Goal: Check status: Check status

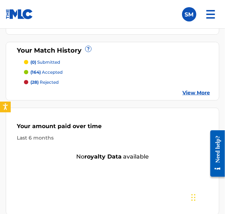
scroll to position [193, 0]
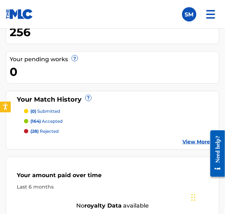
click at [209, 15] on img at bounding box center [210, 14] width 17 height 17
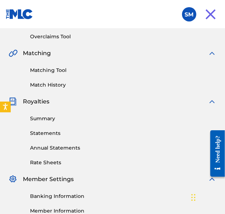
scroll to position [143, 0]
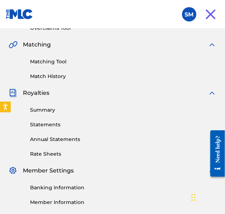
click at [29, 112] on div "Summary Statements Annual Statements Rate Sheets" at bounding box center [113, 127] width 208 height 60
click at [34, 109] on link "Summary" at bounding box center [123, 110] width 186 height 8
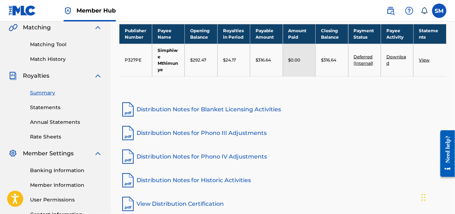
scroll to position [128, 0]
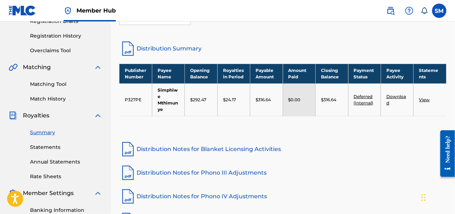
click at [224, 98] on link "View" at bounding box center [424, 99] width 11 height 5
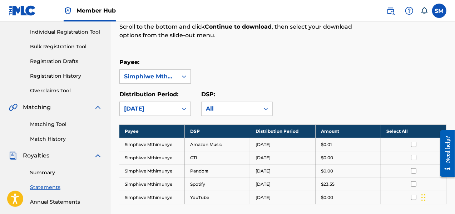
scroll to position [86, 0]
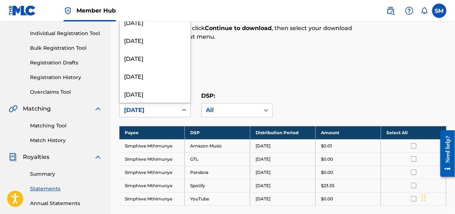
click at [161, 107] on div "[DATE]" at bounding box center [148, 110] width 49 height 9
click at [224, 56] on div "Royalty Statements Select your desired payee from the Payee drop-down menu. The…" at bounding box center [282, 126] width 327 height 346
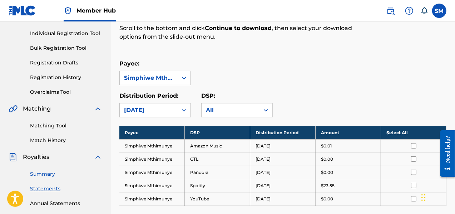
click at [45, 174] on link "Summary" at bounding box center [66, 174] width 72 height 8
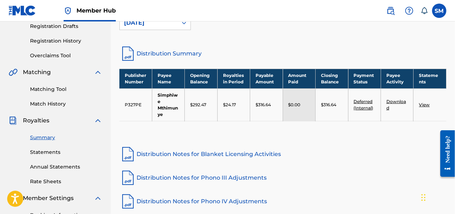
scroll to position [107, 0]
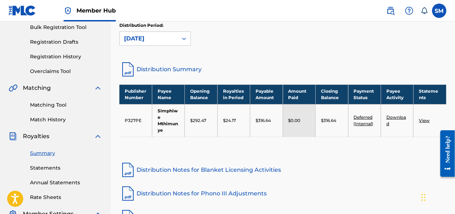
click at [224, 116] on link "Deferred (Internal)" at bounding box center [364, 120] width 20 height 12
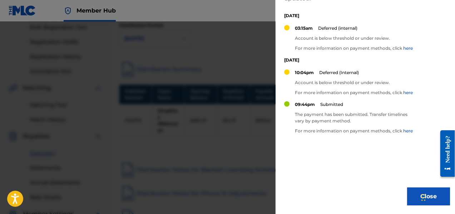
scroll to position [0, 0]
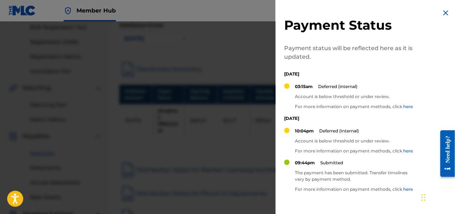
click at [224, 11] on img at bounding box center [445, 13] width 9 height 9
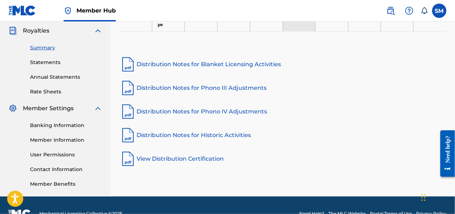
scroll to position [214, 0]
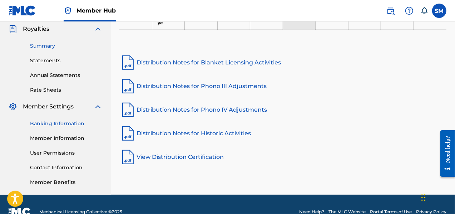
click at [64, 125] on link "Banking Information" at bounding box center [66, 124] width 72 height 8
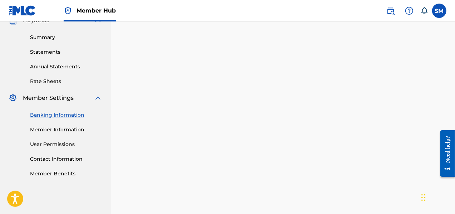
scroll to position [187, 0]
